Goal: Task Accomplishment & Management: Complete application form

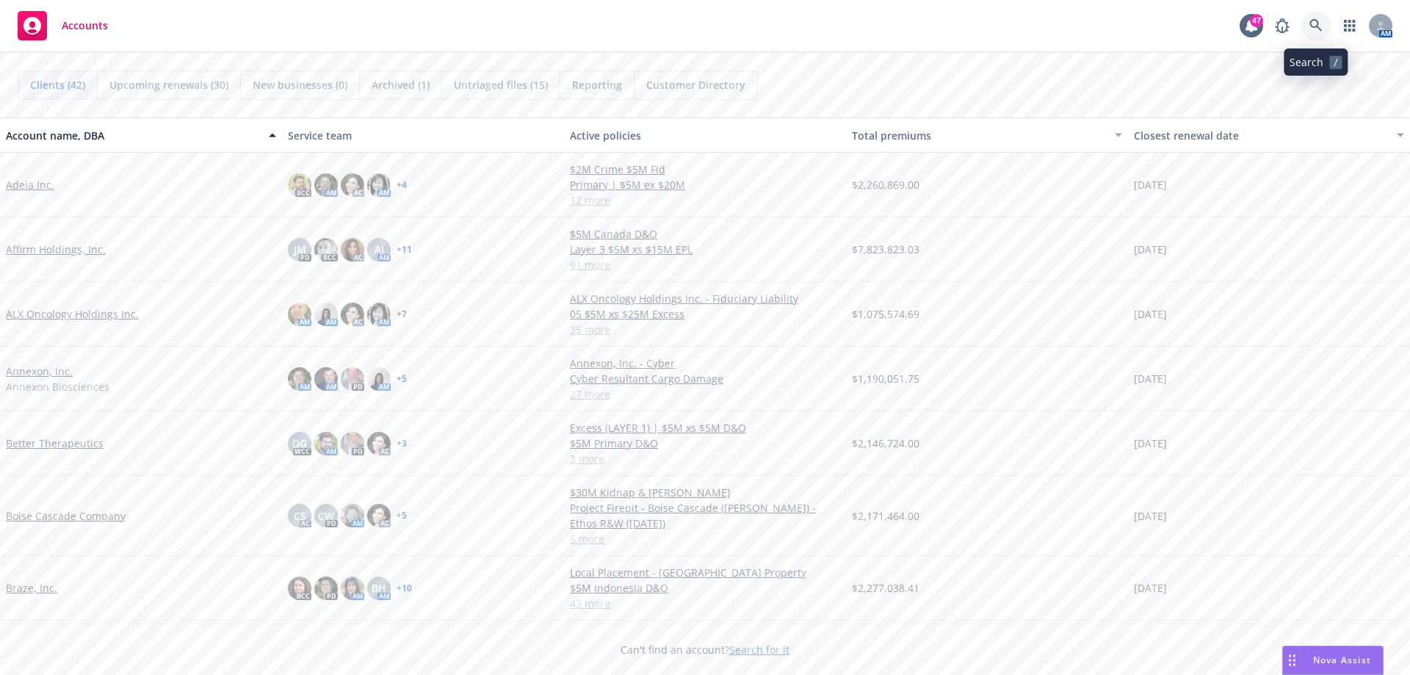
click at [1319, 21] on icon at bounding box center [1316, 25] width 13 height 13
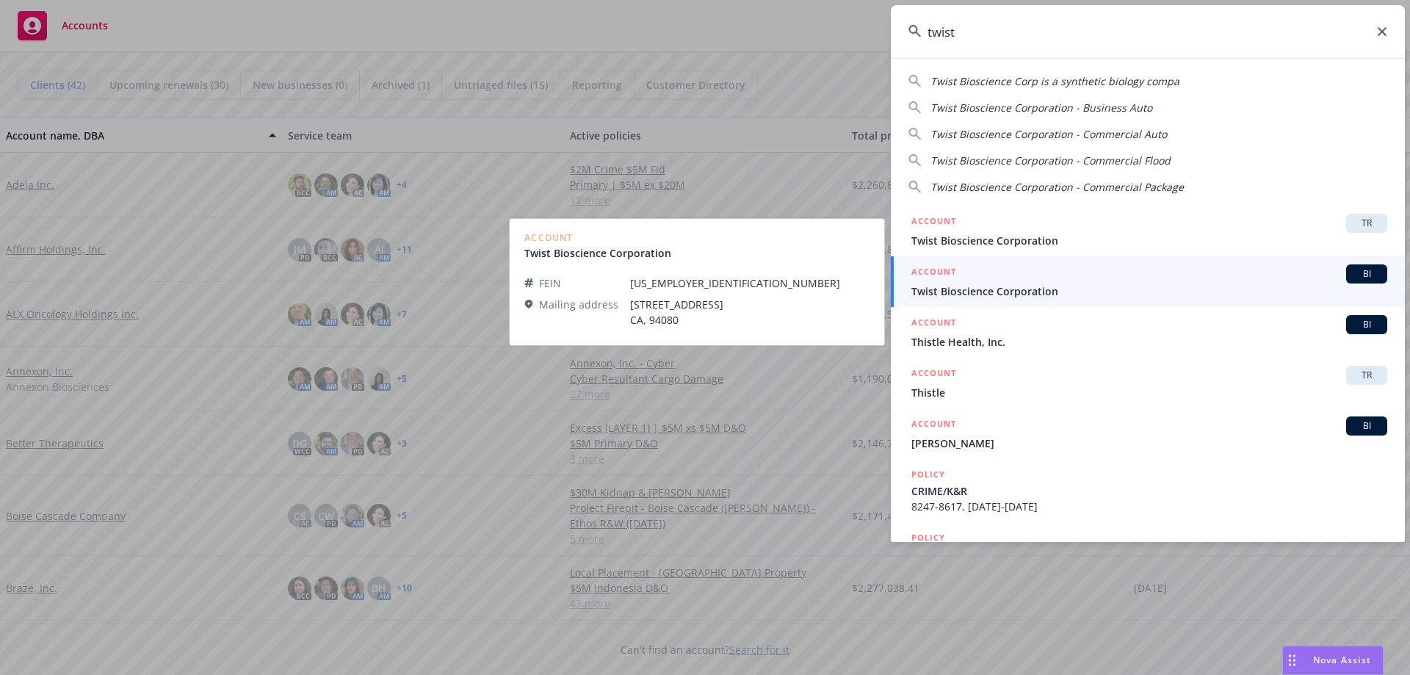
type input "twist"
click at [1015, 282] on div "ACCOUNT BI" at bounding box center [1150, 273] width 476 height 19
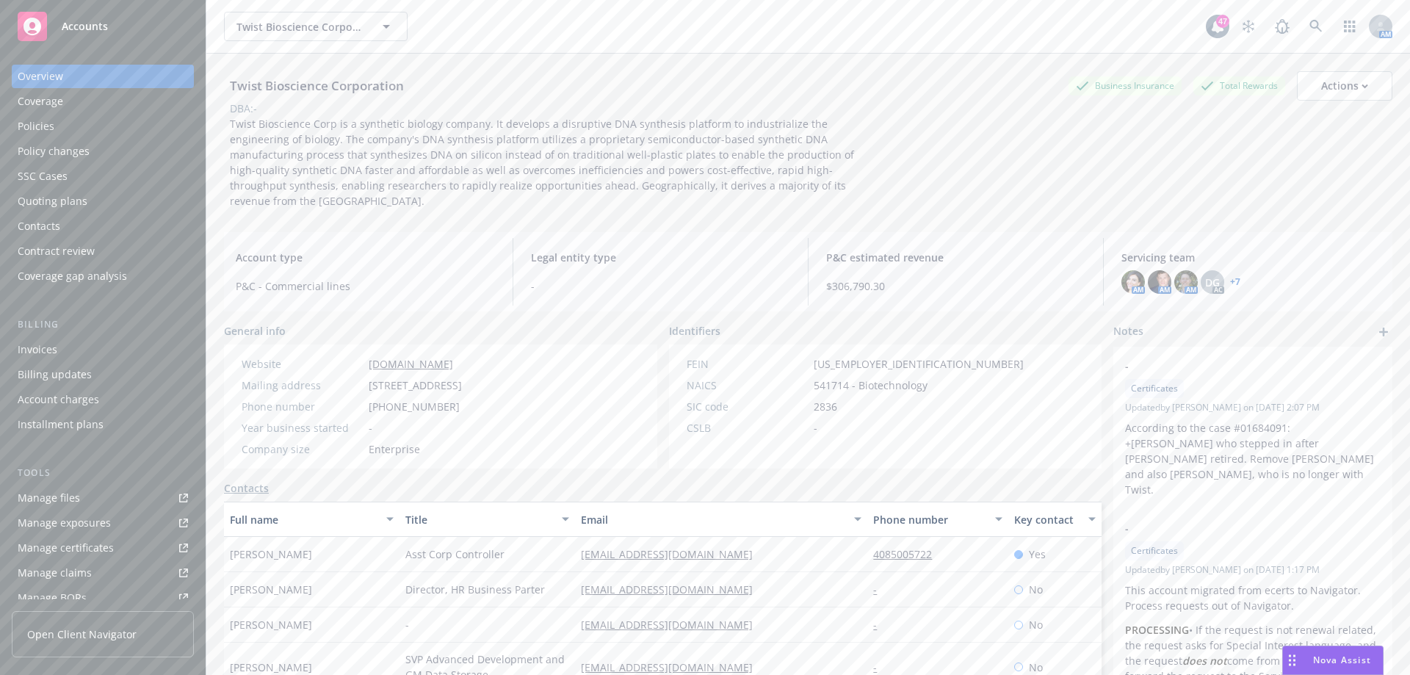
click at [81, 198] on div "Quoting plans" at bounding box center [53, 202] width 70 height 24
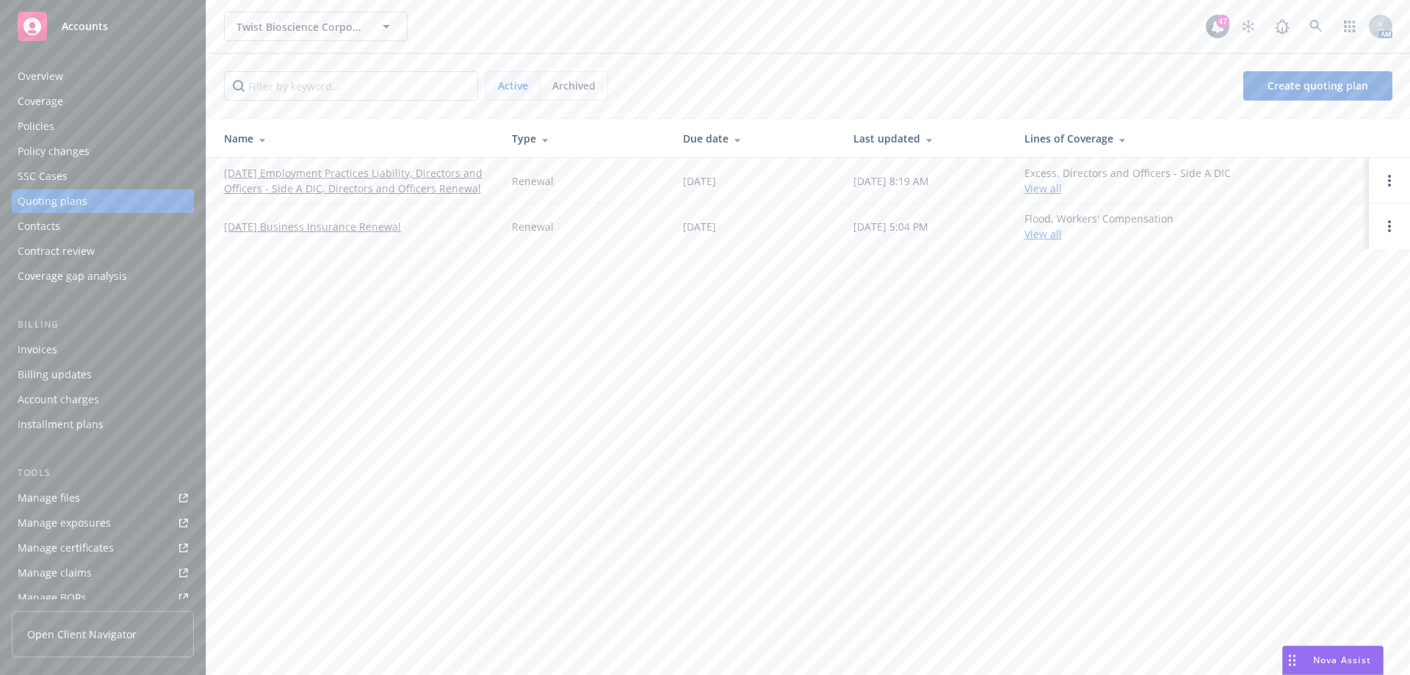
click at [354, 181] on link "[DATE] Employment Practices Liability, Directors and Officers - Side A DIC, Dir…" at bounding box center [356, 180] width 264 height 31
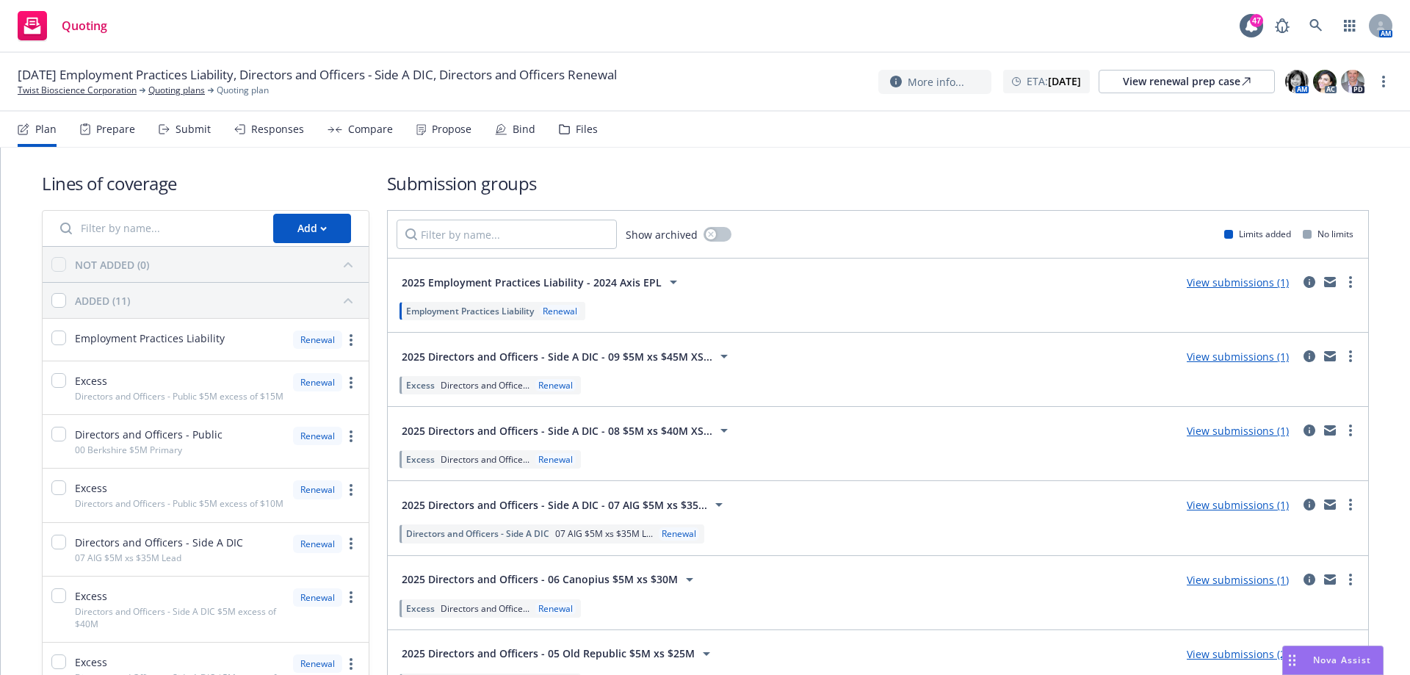
click at [127, 140] on div "Prepare" at bounding box center [107, 129] width 55 height 35
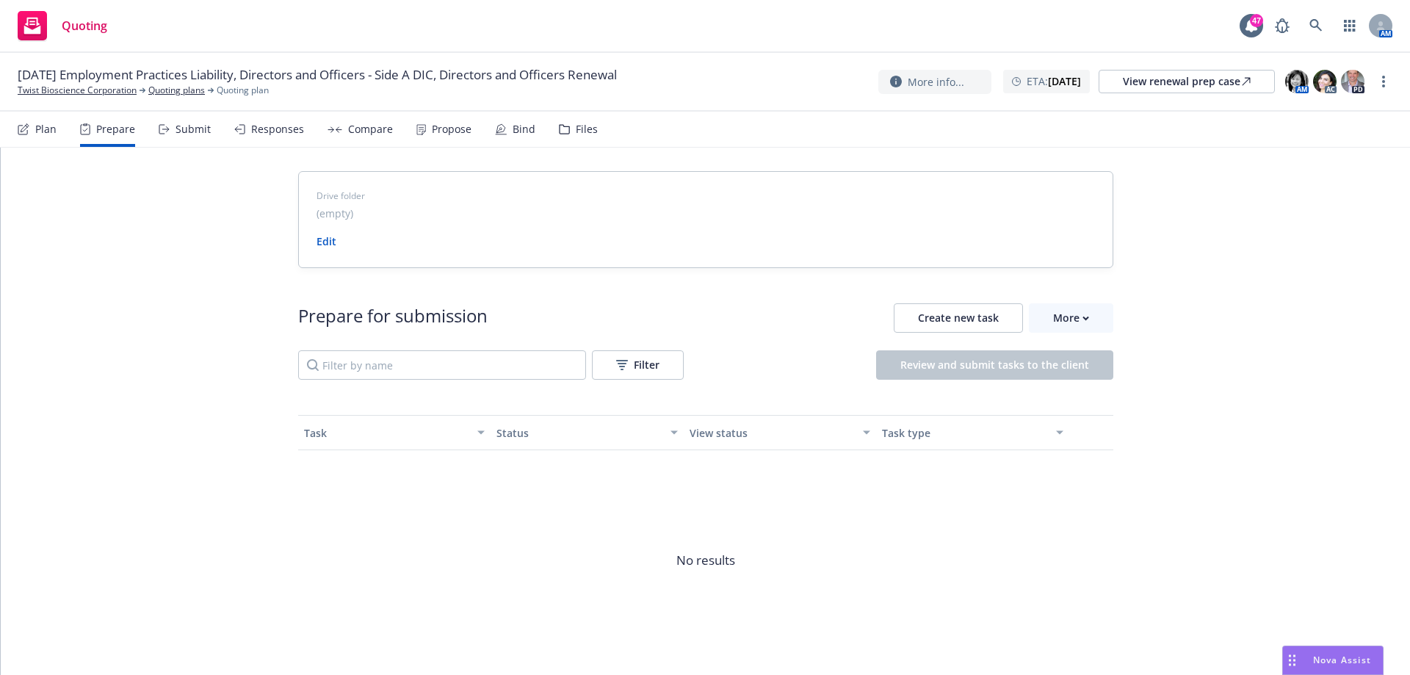
click at [176, 128] on div "Submit" at bounding box center [193, 129] width 35 height 12
